Goal: Information Seeking & Learning: Learn about a topic

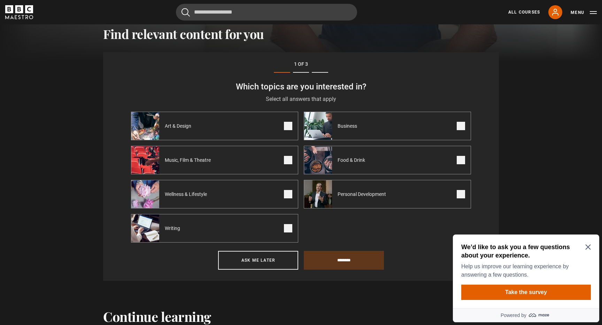
click at [586, 250] on icon "Close Maze Prompt" at bounding box center [588, 247] width 6 height 6
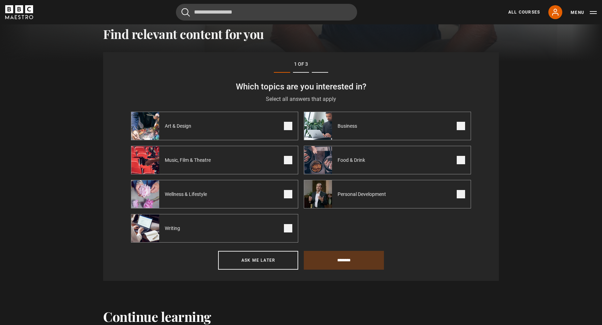
click at [532, 7] on div "All Courses My Account Search Menu" at bounding box center [548, 12] width 97 height 14
click at [519, 14] on link "All Courses" at bounding box center [524, 12] width 32 height 6
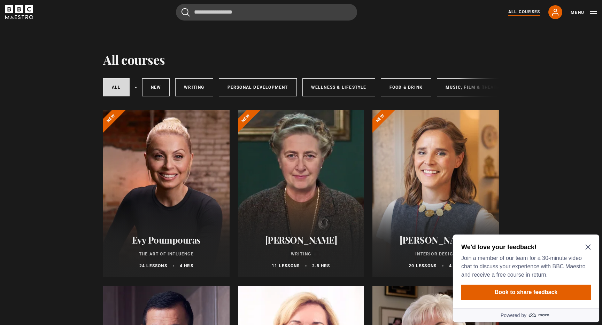
click at [155, 151] on div at bounding box center [166, 193] width 126 height 167
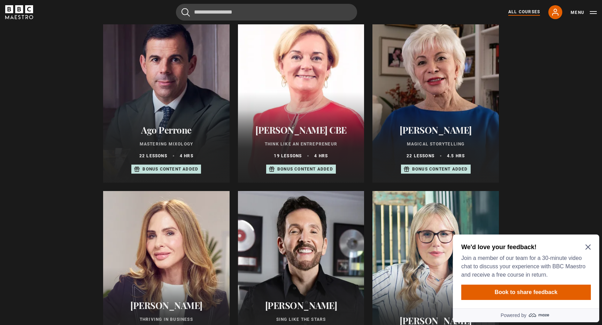
scroll to position [271, 0]
click at [586, 247] on icon "Close Maze Prompt" at bounding box center [588, 247] width 6 height 6
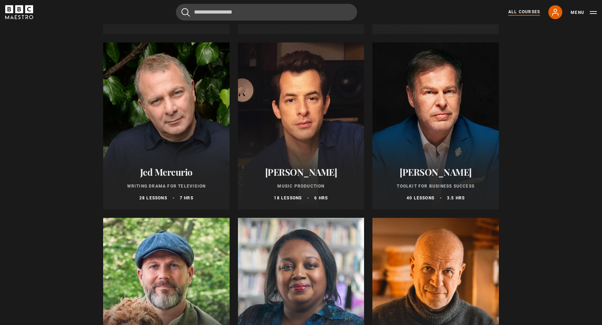
scroll to position [2001, 0]
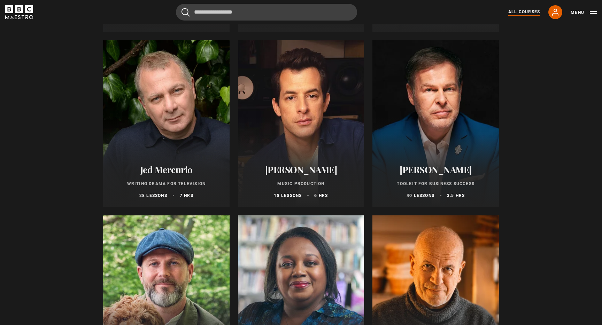
click at [319, 137] on div at bounding box center [301, 123] width 126 height 167
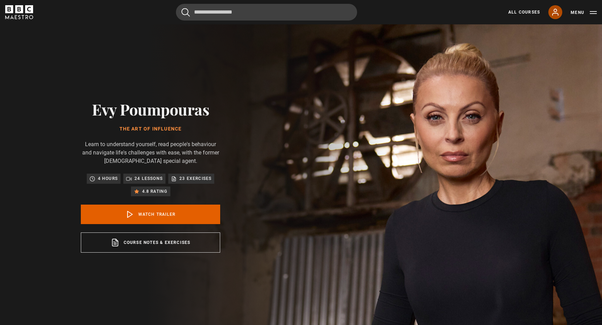
click at [559, 12] on icon at bounding box center [555, 12] width 8 height 8
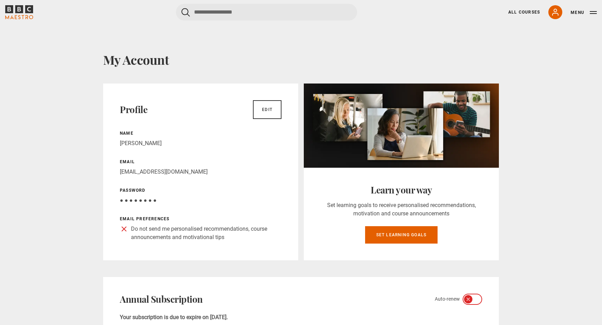
click at [122, 227] on icon at bounding box center [124, 229] width 4 height 4
click at [259, 111] on link "Edit" at bounding box center [267, 109] width 29 height 19
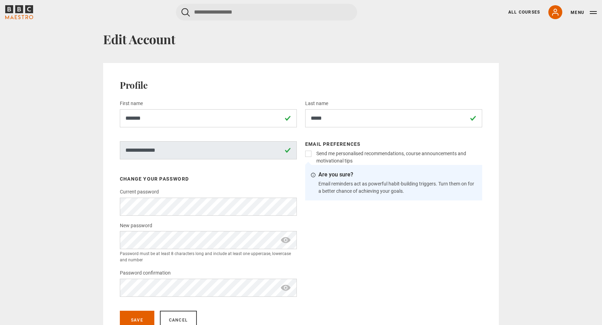
scroll to position [25, 0]
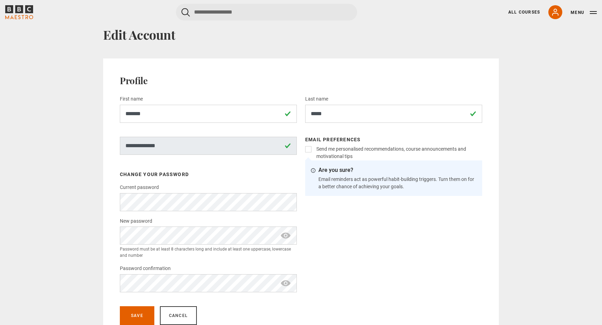
click at [313, 148] on label "Send me personalised recommendations, course announcements and motivational tips" at bounding box center [397, 153] width 169 height 15
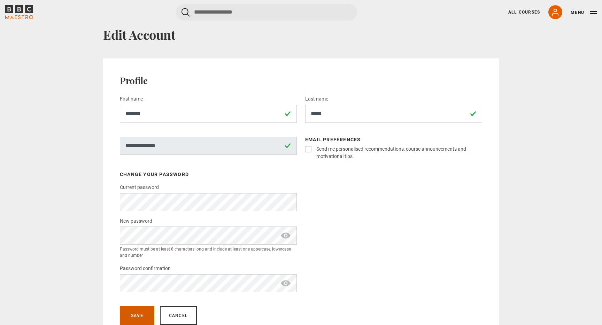
click at [136, 311] on button "Save" at bounding box center [137, 315] width 34 height 19
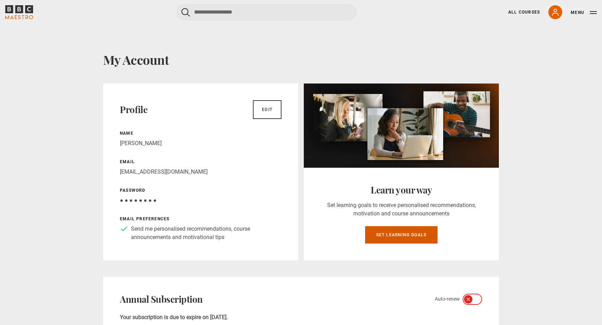
click at [398, 235] on link "Set learning goals" at bounding box center [401, 234] width 73 height 17
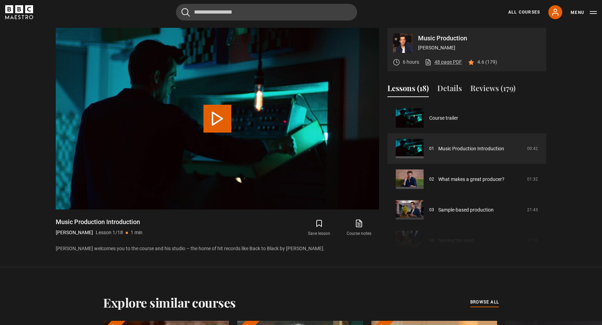
click at [440, 60] on link "48 page PDF (opens in new tab)" at bounding box center [442, 61] width 37 height 7
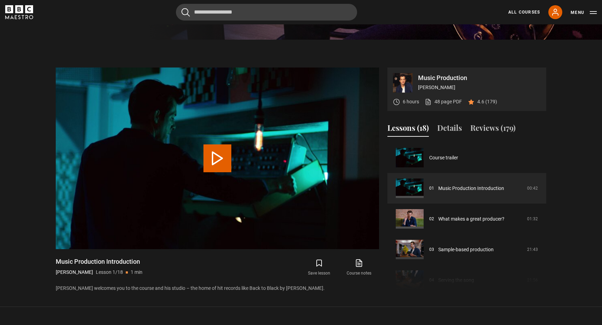
scroll to position [292, 0]
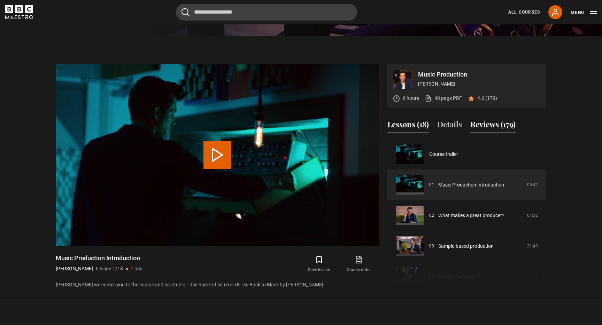
click at [487, 125] on button "Reviews (179)" at bounding box center [492, 126] width 45 height 15
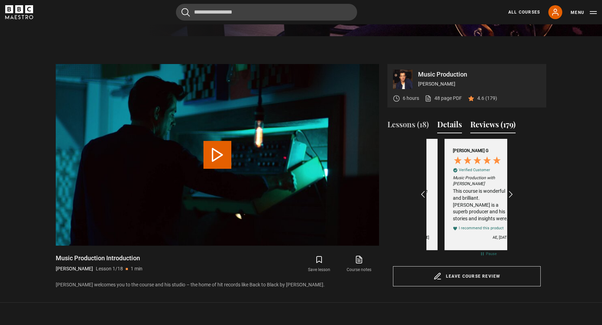
scroll to position [0, 81]
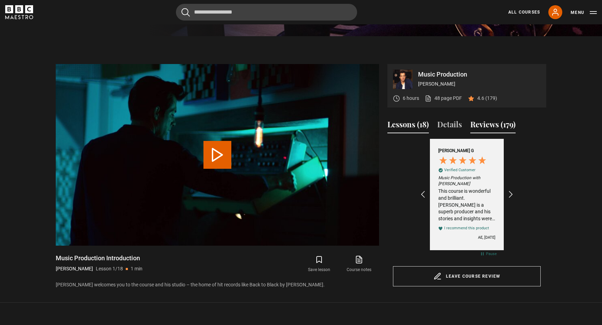
click at [398, 122] on button "Lessons (18)" at bounding box center [407, 126] width 41 height 15
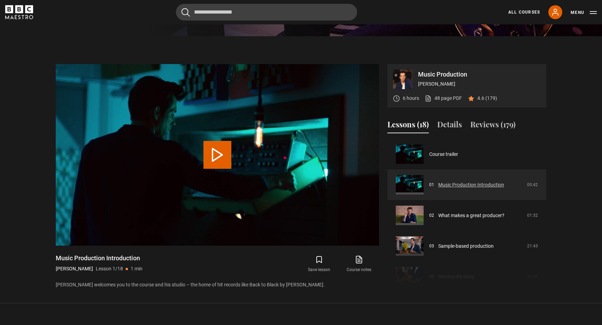
click at [443, 186] on link "Music Production Introduction" at bounding box center [471, 184] width 66 height 7
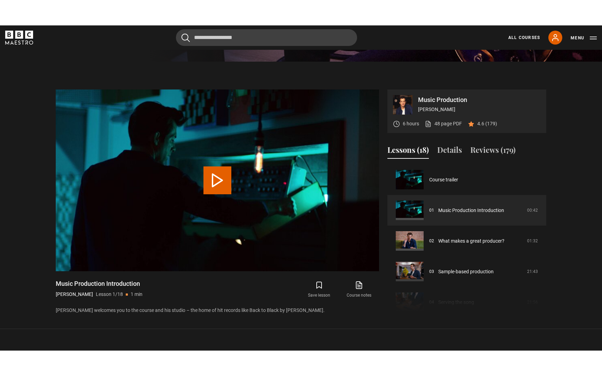
scroll to position [329, 0]
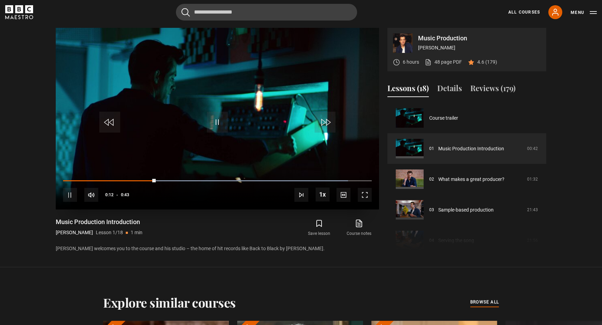
click at [367, 195] on span "Video Player" at bounding box center [365, 195] width 14 height 14
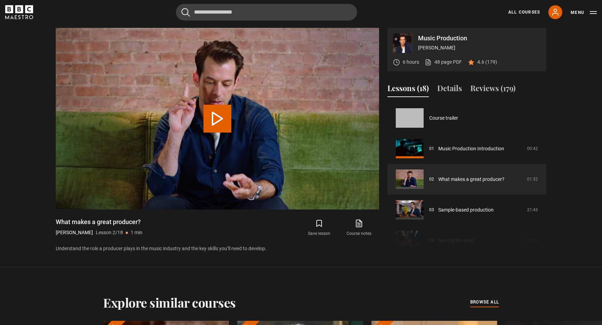
scroll to position [31, 0]
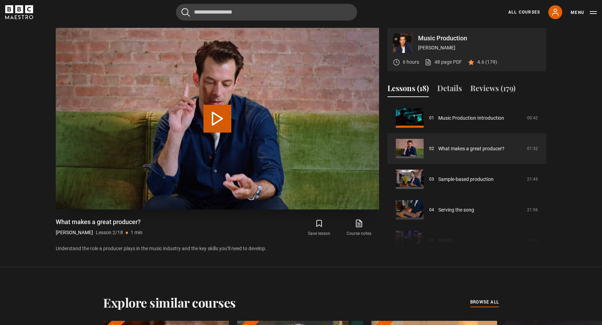
click at [221, 109] on button "Play Lesson What makes a great producer?" at bounding box center [217, 119] width 28 height 28
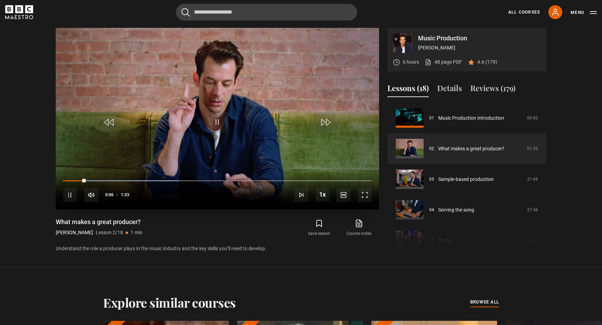
click at [364, 194] on span "Video Player" at bounding box center [365, 195] width 14 height 14
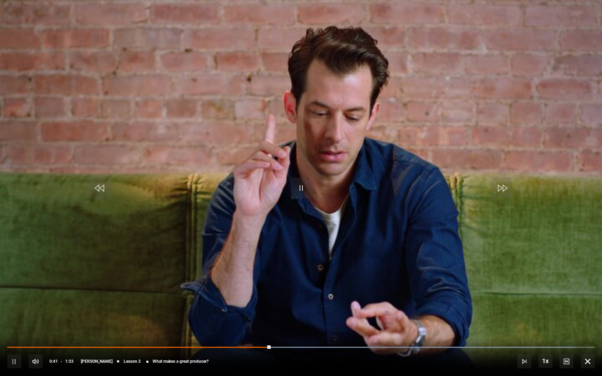
click at [442, 205] on video "Video Player" at bounding box center [301, 188] width 602 height 376
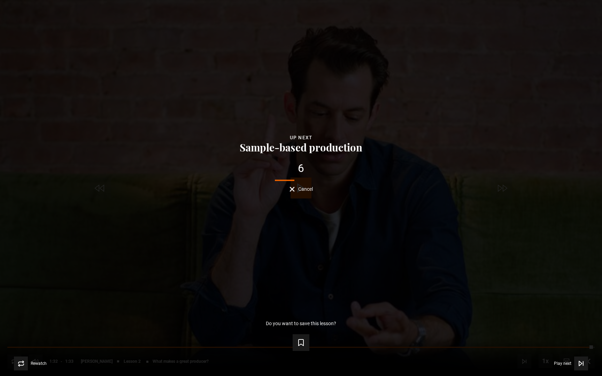
click at [300, 147] on button "Sample-based production" at bounding box center [300, 147] width 127 height 11
click at [580, 325] on icon "Video Player" at bounding box center [580, 363] width 7 height 7
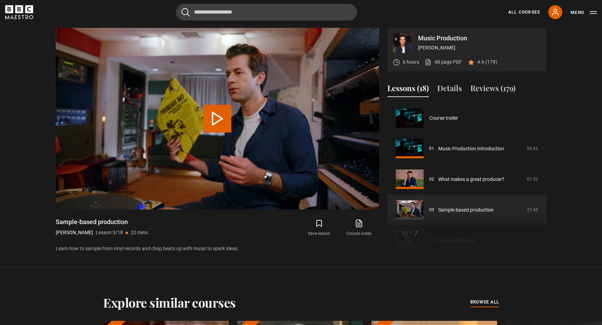
scroll to position [61, 0]
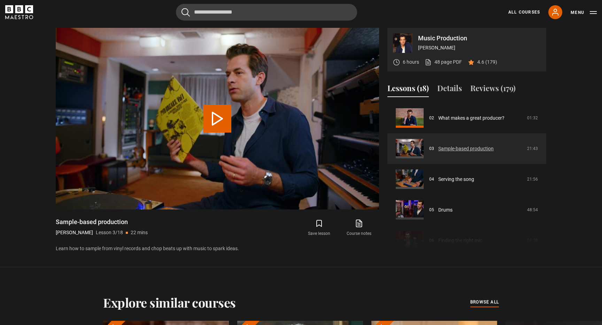
click at [438, 149] on link "Sample-based production" at bounding box center [465, 148] width 55 height 7
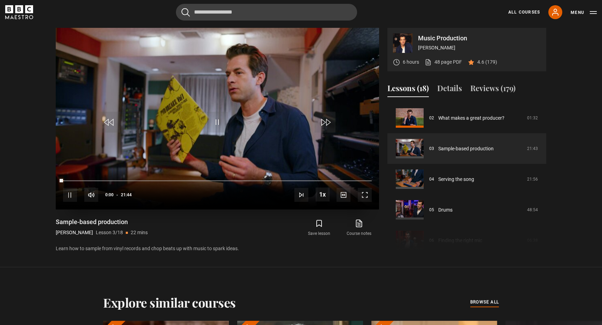
click at [366, 197] on span "Video Player" at bounding box center [365, 195] width 14 height 14
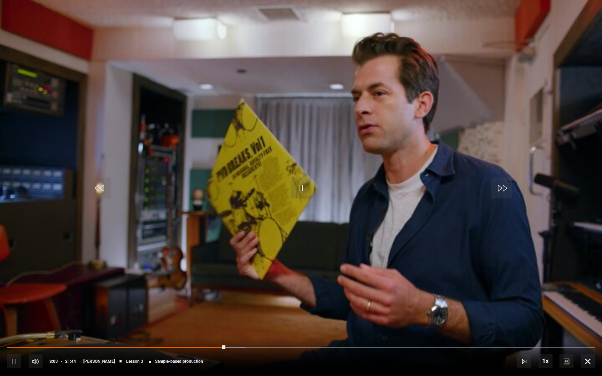
click at [214, 325] on div "10s Skip Back 10 seconds Pause 10s Skip Forward 10 seconds Loaded : 40.62% 08:0…" at bounding box center [301, 356] width 602 height 39
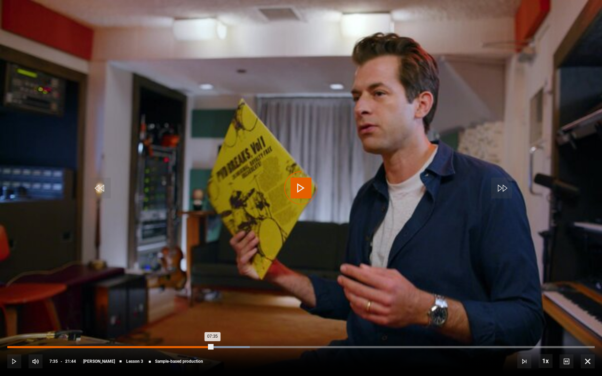
drag, startPoint x: 223, startPoint y: 347, endPoint x: 211, endPoint y: 347, distance: 12.5
click at [211, 325] on div "07:35" at bounding box center [109, 347] width 205 height 2
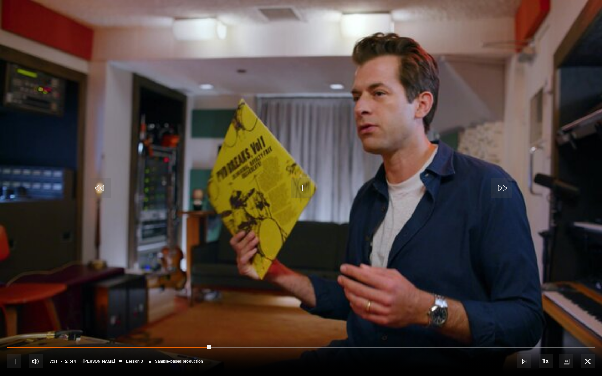
click at [295, 200] on video "Video Player" at bounding box center [301, 188] width 602 height 376
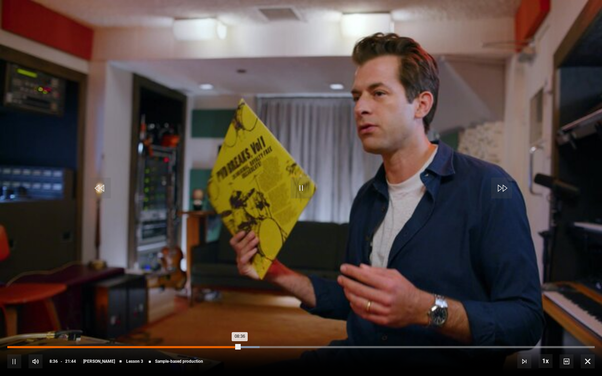
click at [231, 325] on div "08:17" at bounding box center [231, 347] width 1 height 2
click at [224, 325] on div "08:01" at bounding box center [224, 347] width 1 height 2
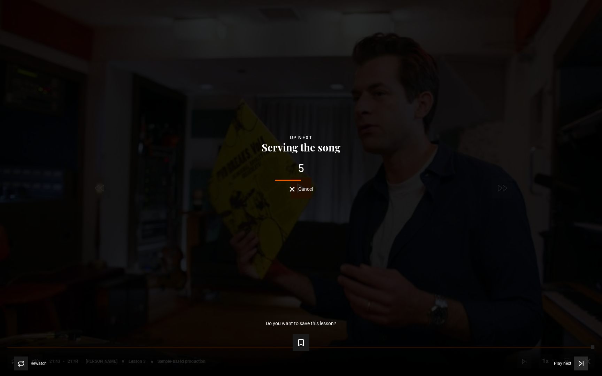
click at [582, 325] on span "Video Player" at bounding box center [581, 364] width 14 height 14
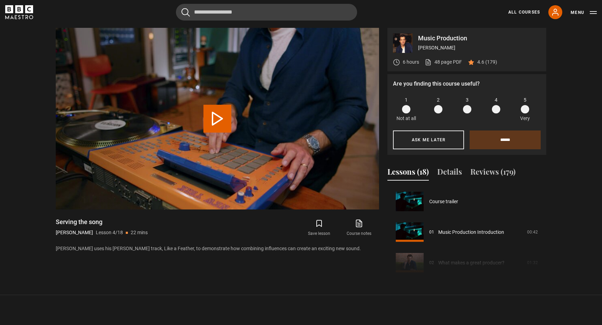
scroll to position [92, 0]
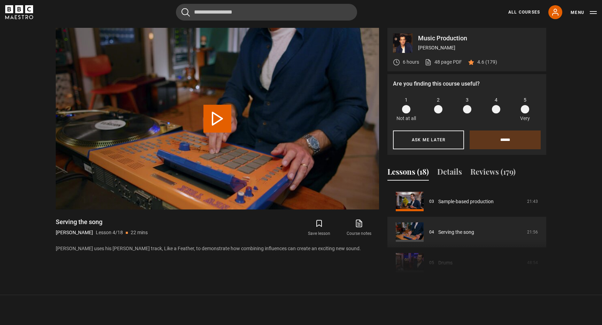
click at [213, 112] on button "Play Lesson Serving the song" at bounding box center [217, 119] width 28 height 28
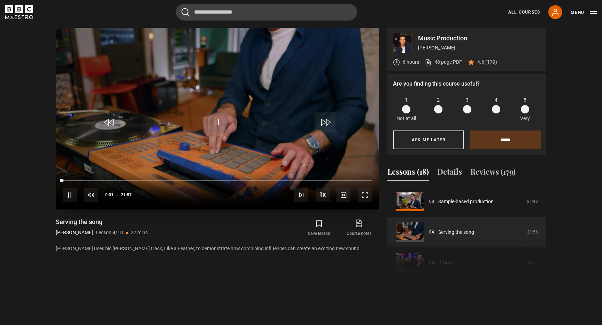
click at [364, 199] on span "Video Player" at bounding box center [365, 195] width 14 height 14
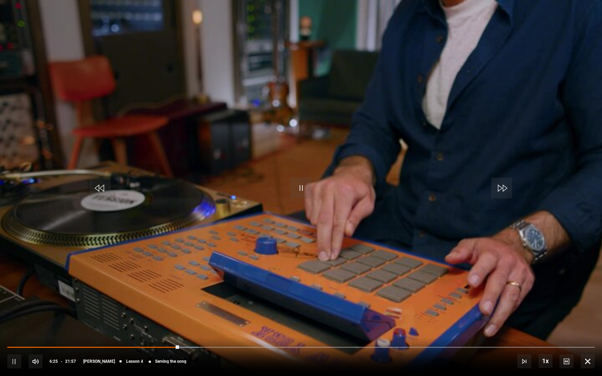
click at [119, 325] on div "10s Skip Back 10 seconds Pause 10s Skip Forward 10 seconds Loaded : 32.63% 04:1…" at bounding box center [301, 356] width 602 height 39
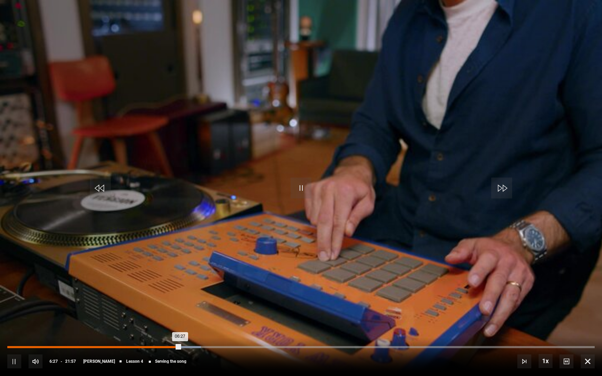
click at [115, 325] on div "04:00" at bounding box center [115, 347] width 1 height 2
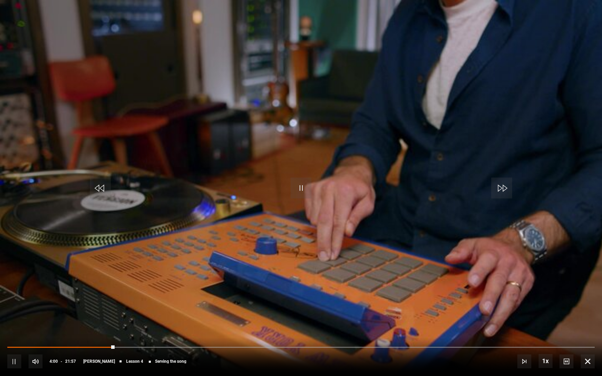
click at [14, 325] on span "Video Player" at bounding box center [14, 361] width 14 height 14
click at [588, 325] on span "Video Player" at bounding box center [587, 361] width 14 height 14
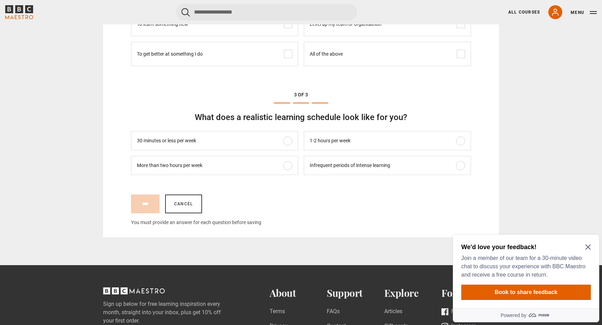
scroll to position [369, 0]
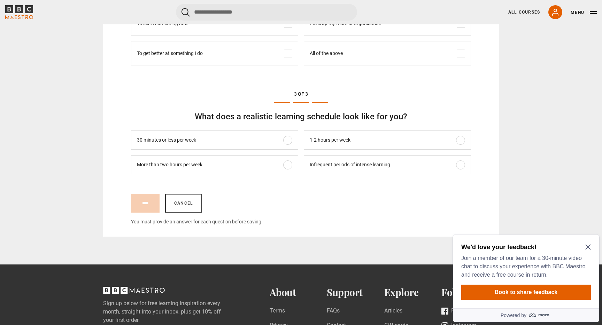
click at [585, 246] on icon "Close Maze Prompt" at bounding box center [588, 247] width 6 height 6
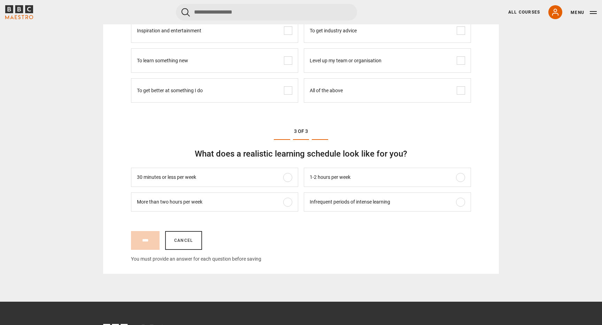
scroll to position [329, 0]
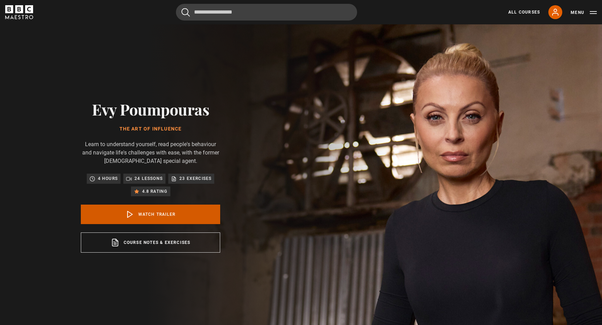
click at [145, 222] on link "Watch Trailer" at bounding box center [150, 214] width 139 height 19
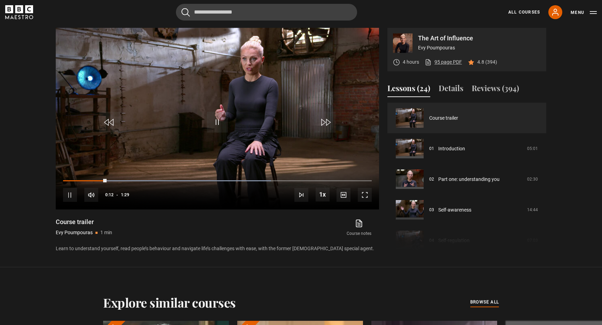
click at [440, 60] on link "95 page PDF (opens in new tab)" at bounding box center [442, 61] width 37 height 7
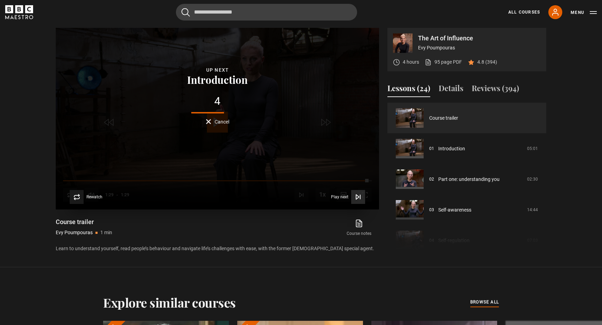
click at [359, 198] on icon "Video Player" at bounding box center [357, 197] width 7 height 7
